Goal: Obtain resource: Obtain resource

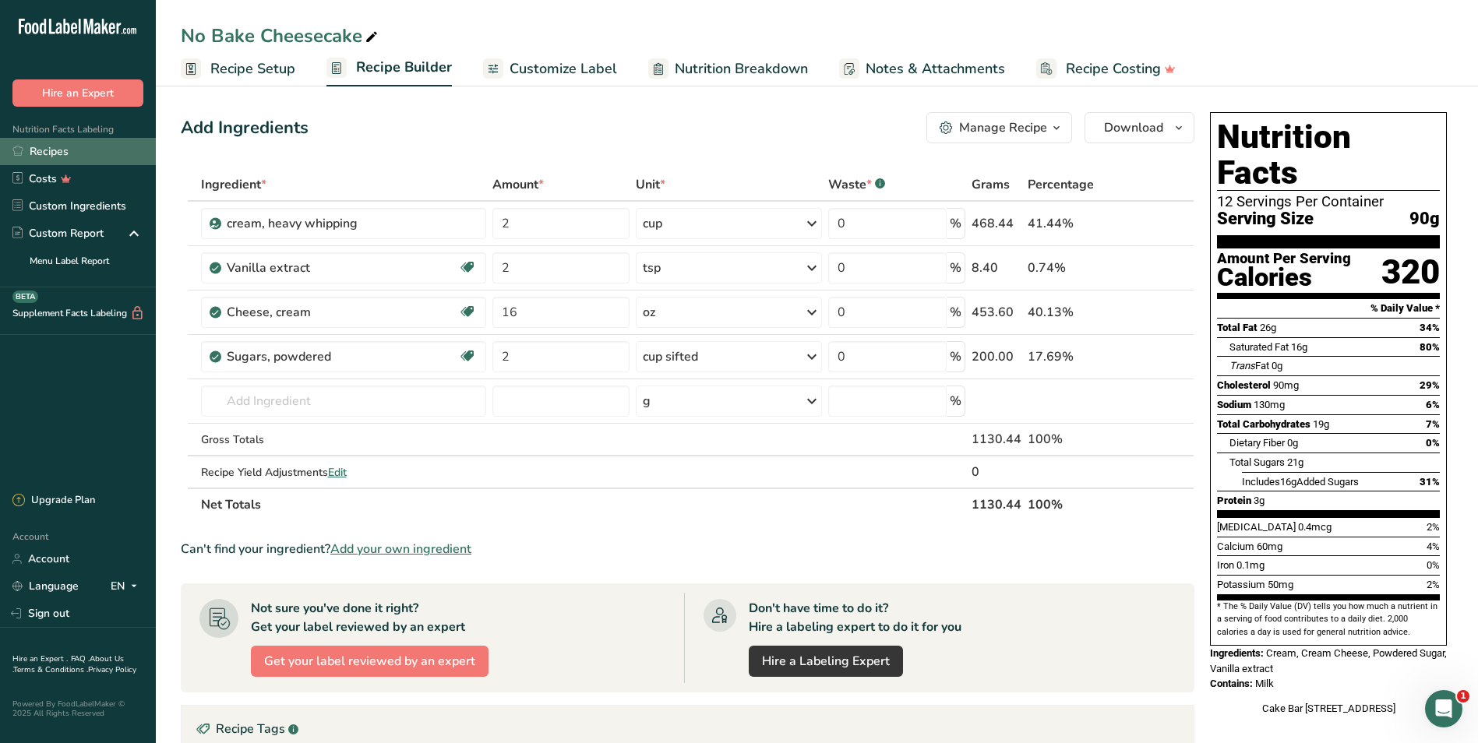
click at [54, 139] on link "Recipes" at bounding box center [78, 151] width 156 height 27
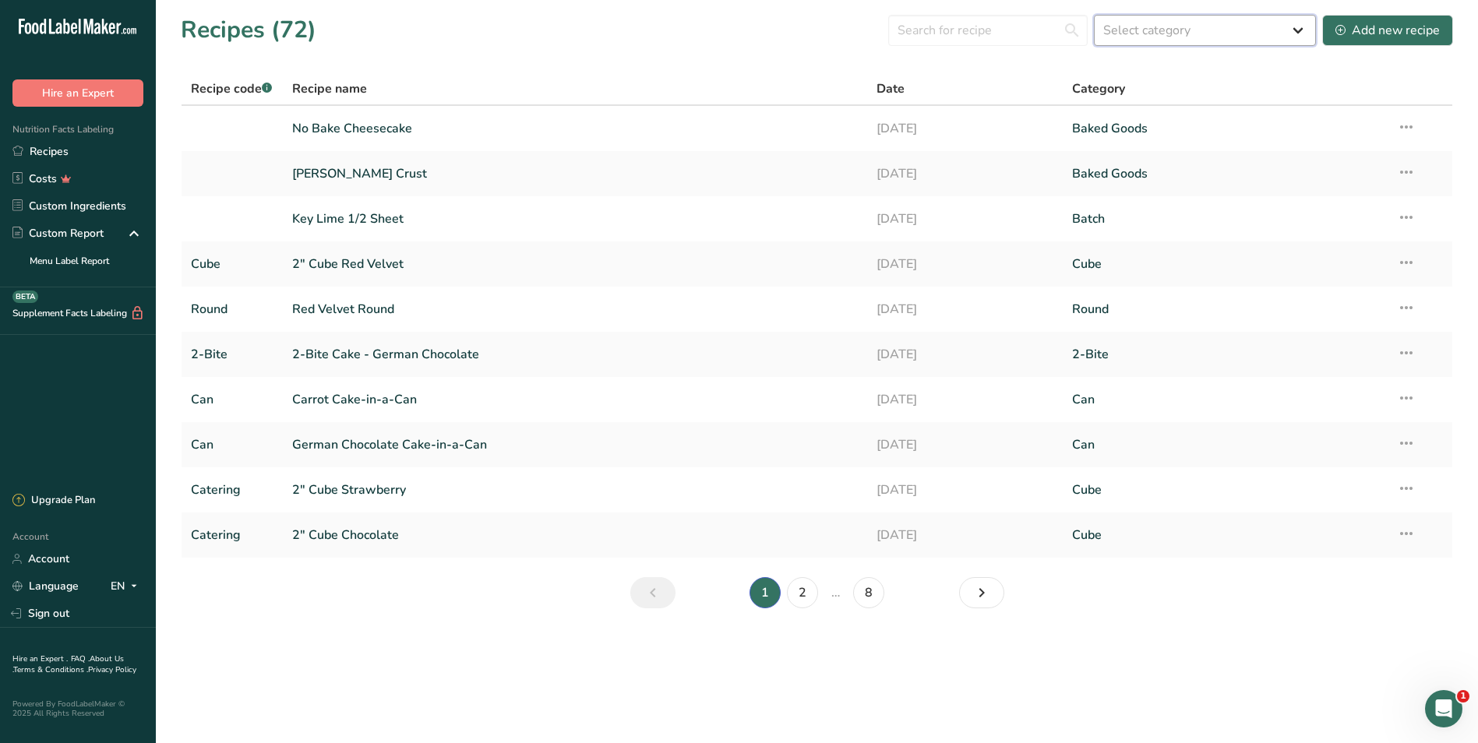
click at [1289, 28] on select "Select category All 2-Bite Baked Goods Batch [GEOGRAPHIC_DATA] Can Confectioner…" at bounding box center [1205, 30] width 222 height 31
select select "1592"
click at [1094, 15] on select "Select category All 2-Bite Baked Goods Batch [GEOGRAPHIC_DATA] Can Confectioner…" at bounding box center [1205, 30] width 222 height 31
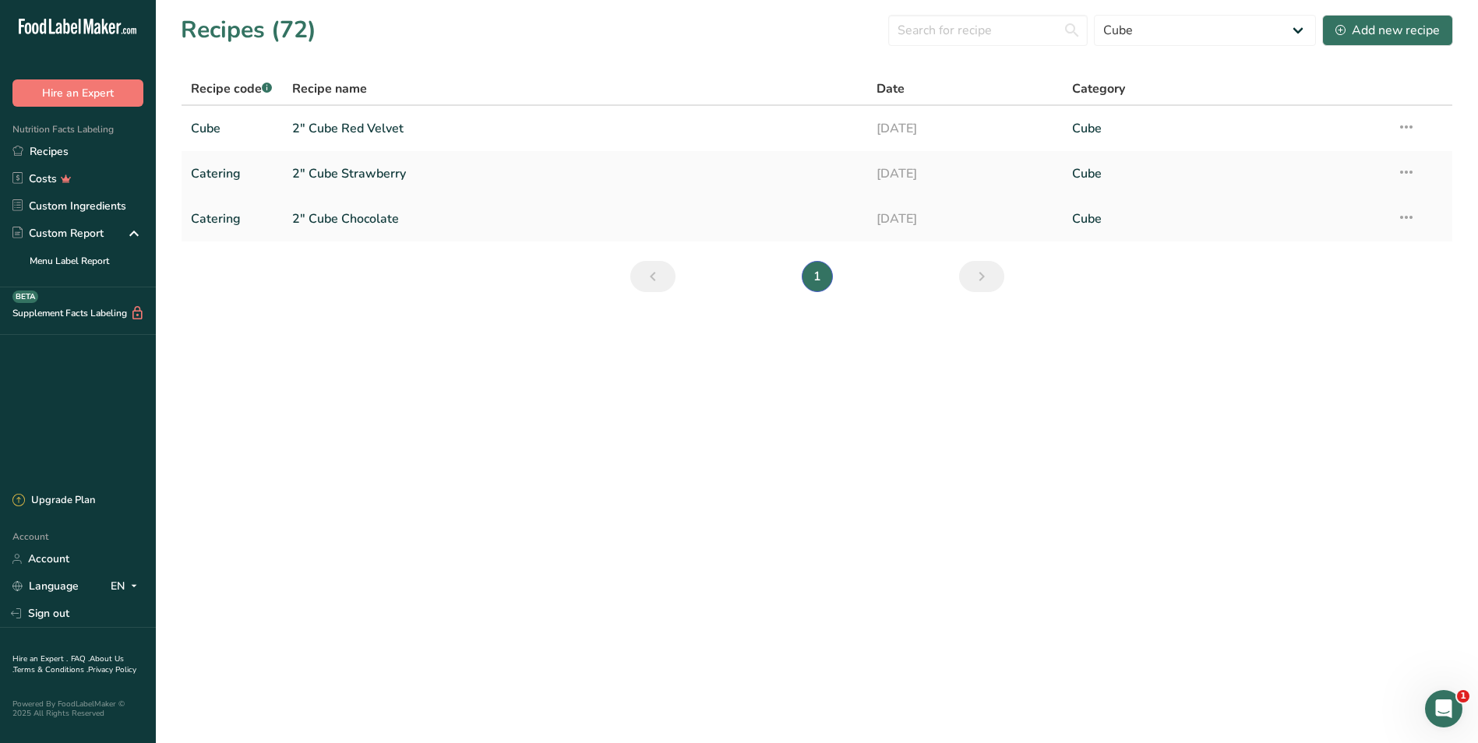
click at [351, 221] on link "2" Cube Chocolate" at bounding box center [575, 219] width 566 height 33
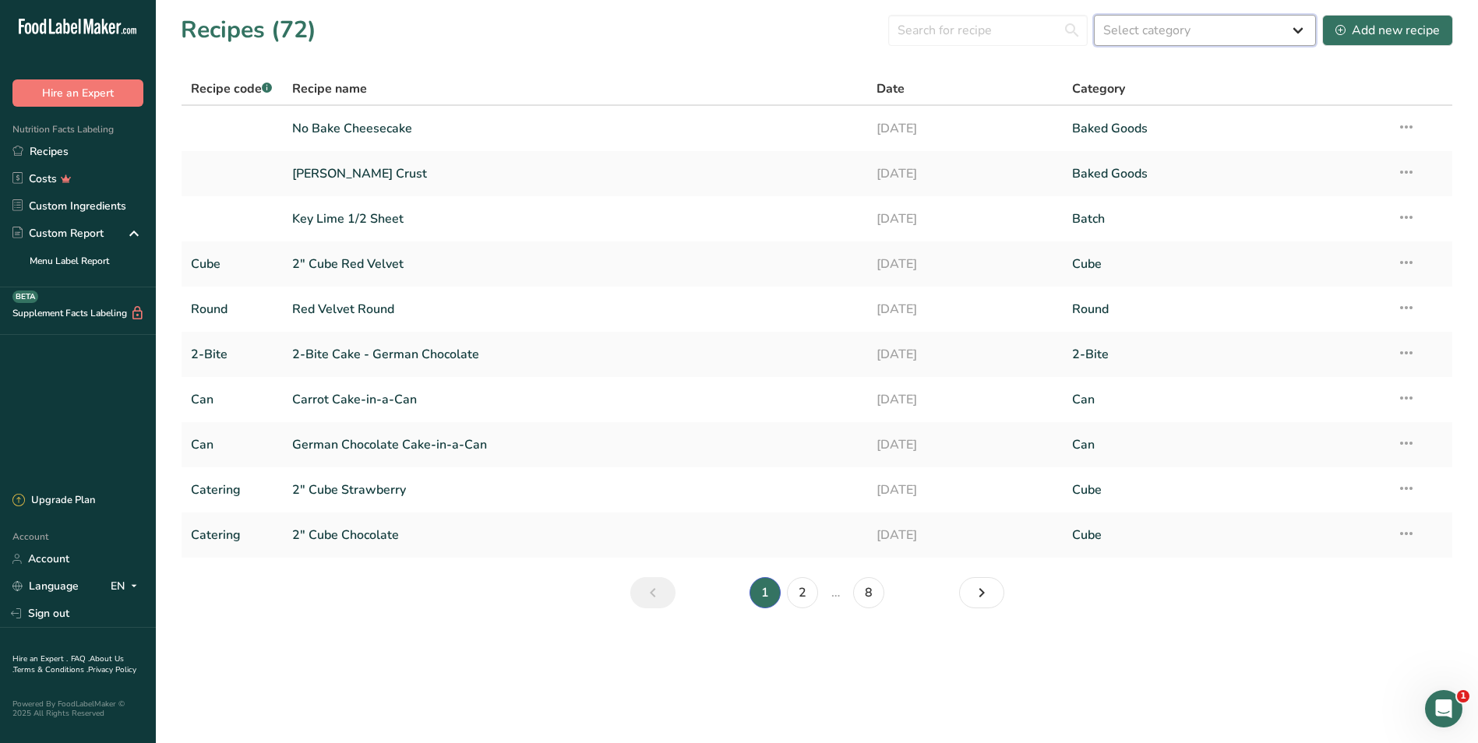
click at [1295, 26] on select "Select category All 2-Bite Baked Goods Batch [GEOGRAPHIC_DATA] Can Confectioner…" at bounding box center [1205, 30] width 222 height 31
select select "1592"
click at [1094, 15] on select "Select category All 2-Bite Baked Goods Batch [GEOGRAPHIC_DATA] Can Confectioner…" at bounding box center [1205, 30] width 222 height 31
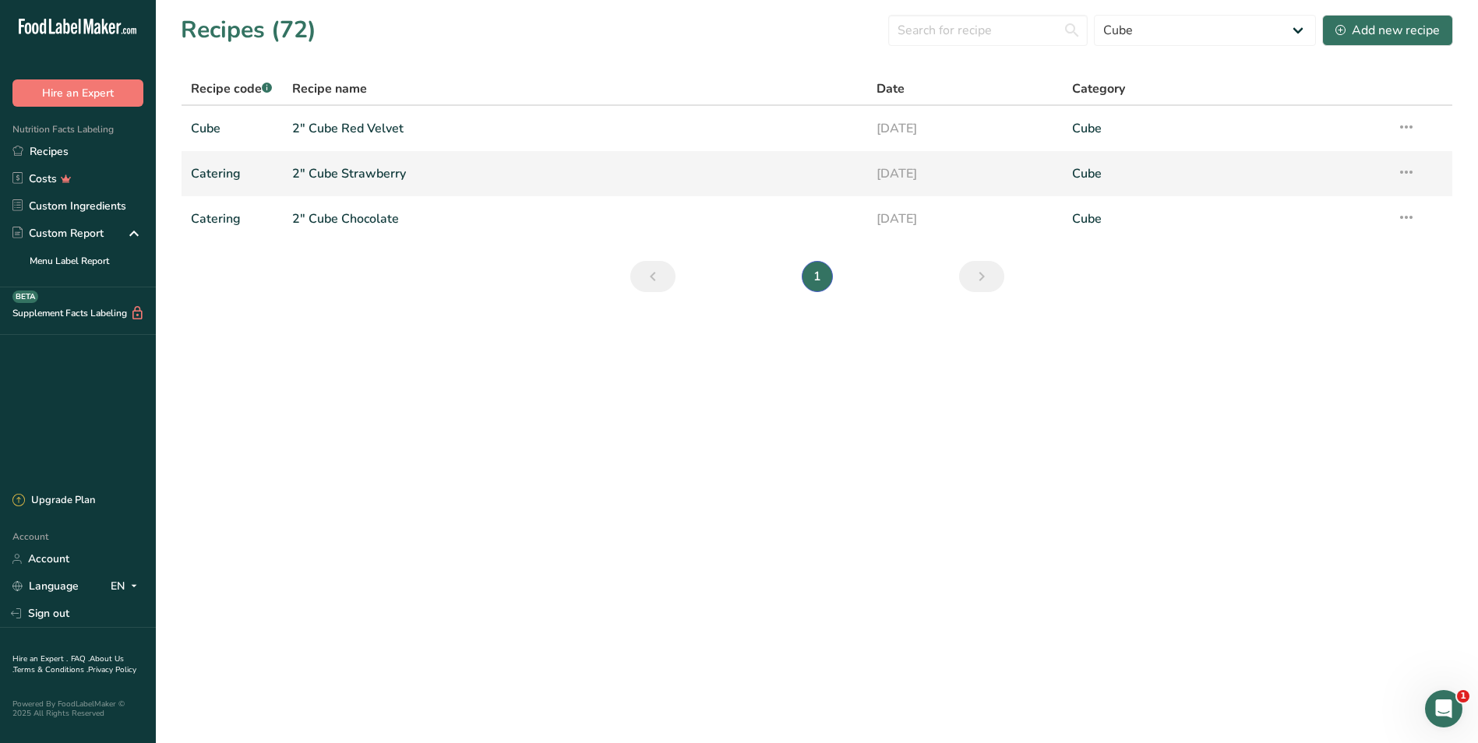
click at [198, 171] on link "Catering" at bounding box center [232, 173] width 83 height 33
